Goal: Information Seeking & Learning: Learn about a topic

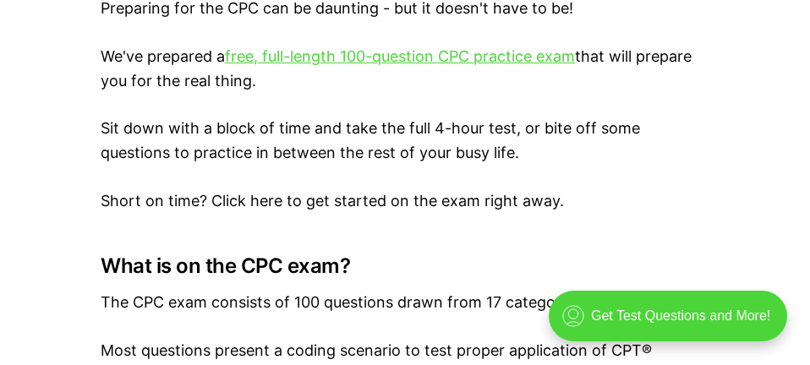
scroll to position [1015, 0]
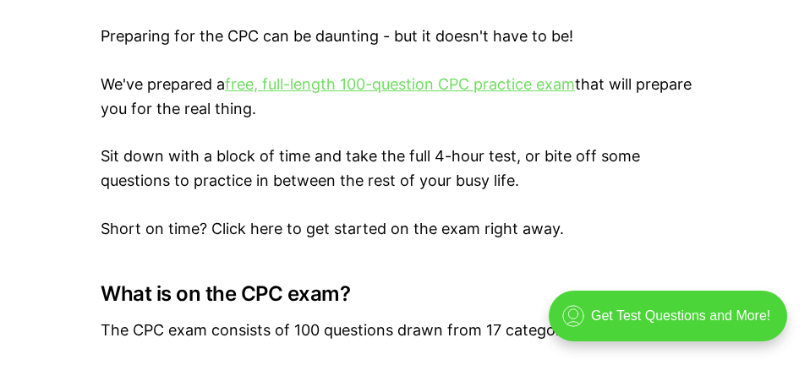
click at [357, 84] on link "free, full-length 100-question CPC practice exam" at bounding box center [400, 84] width 350 height 18
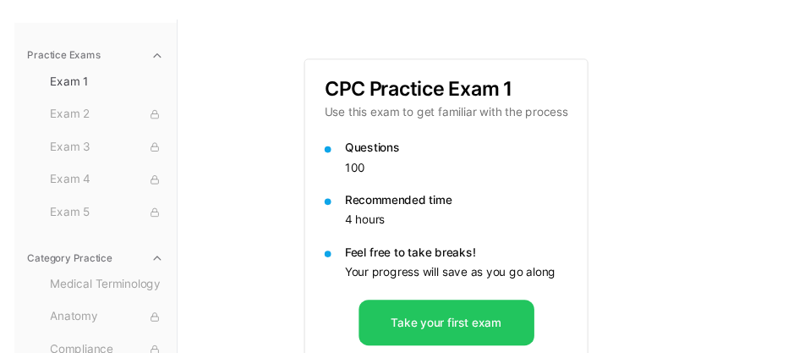
scroll to position [120, 0]
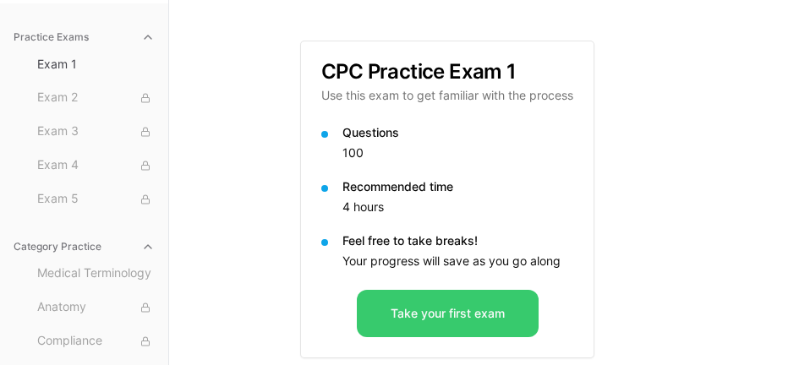
click at [435, 325] on button "Take your first exam" at bounding box center [448, 313] width 182 height 47
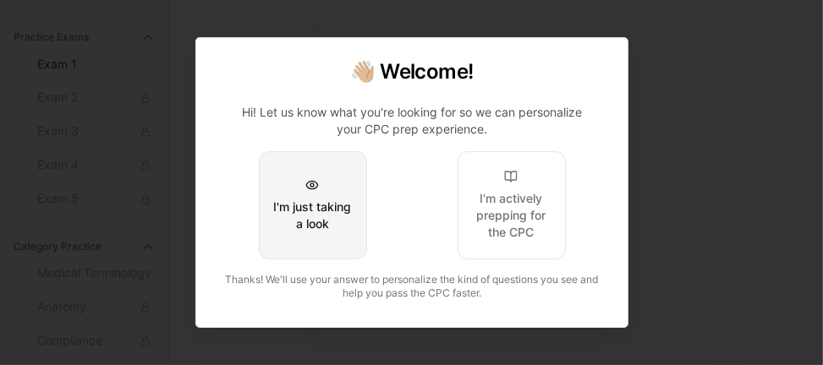
click at [319, 202] on div "I'm just taking a look" at bounding box center [311, 216] width 79 height 34
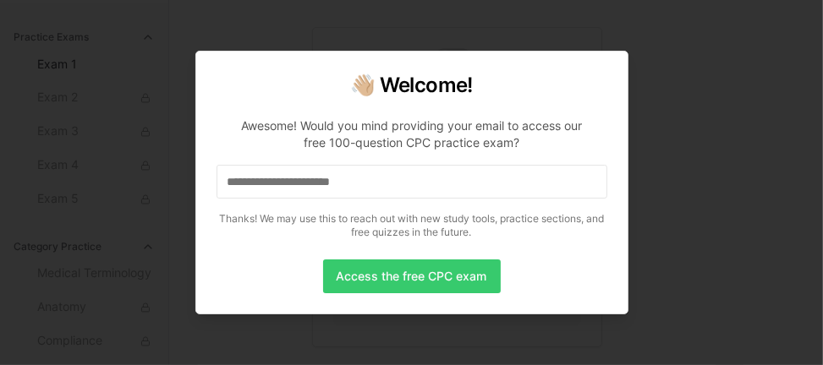
click at [392, 276] on button "Access the free CPC exam" at bounding box center [412, 277] width 178 height 34
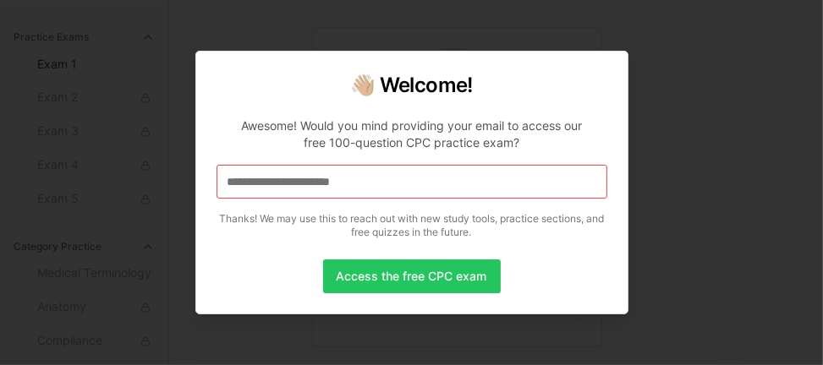
click at [288, 189] on input at bounding box center [411, 182] width 391 height 34
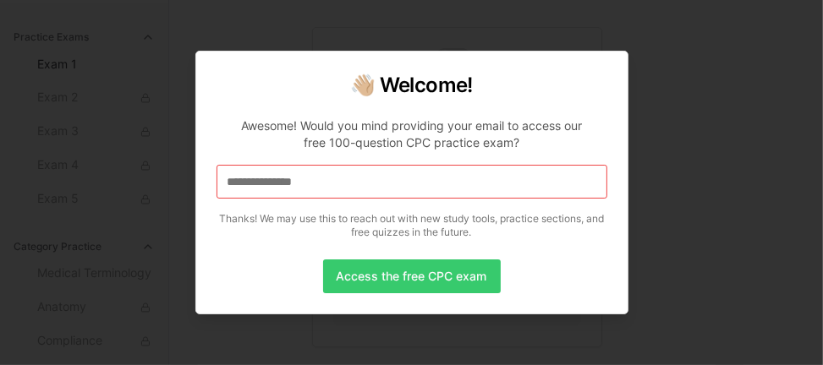
click at [406, 278] on button "Access the free CPC exam" at bounding box center [412, 277] width 178 height 34
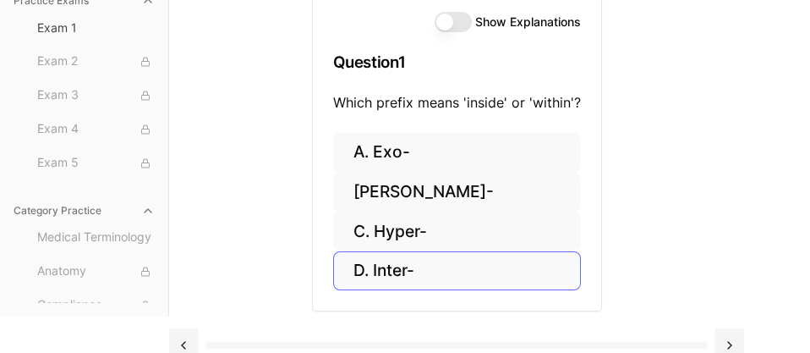
scroll to position [177, 0]
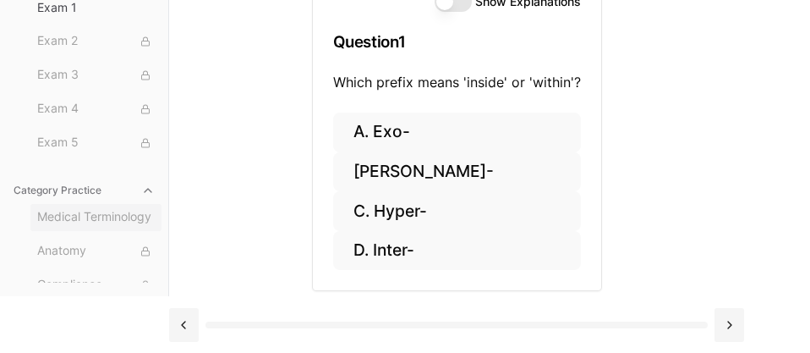
click at [64, 213] on span "Medical Terminology" at bounding box center [96, 217] width 118 height 19
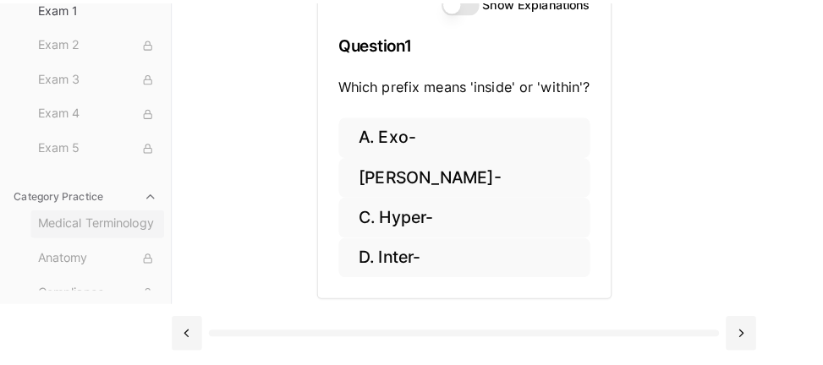
scroll to position [164, 0]
